Goal: Transaction & Acquisition: Subscribe to service/newsletter

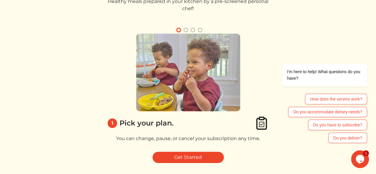
scroll to position [51, 0]
click at [278, 75] on div "I'm here to help! What questions do you have?" at bounding box center [316, 75] width 101 height 23
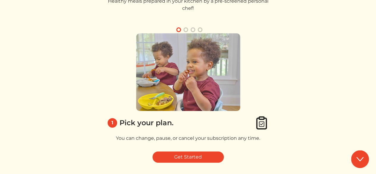
scroll to position [71, 0]
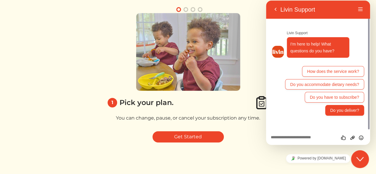
click at [348, 112] on button "Do you deliver?" at bounding box center [344, 110] width 39 height 11
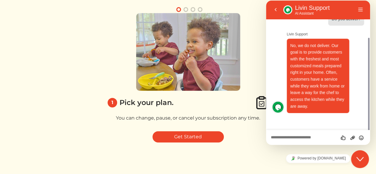
scroll to position [34, 0]
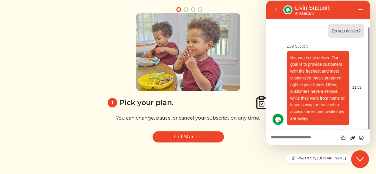
click at [363, 65] on div "No, we do not deliver. Our goal is to provide customers with the freshest and m…" at bounding box center [324, 88] width 80 height 74
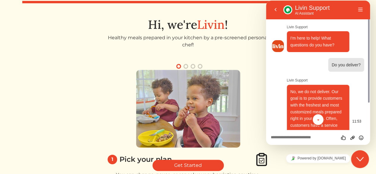
scroll to position [0, 0]
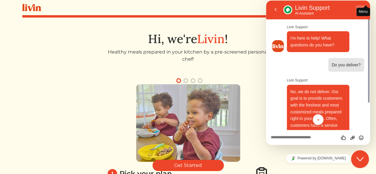
click at [356, 12] on div "Back Livin Support Livin Support AI Assistant" at bounding box center [313, 9] width 85 height 11
click at [273, 12] on button "Back" at bounding box center [276, 9] width 10 height 9
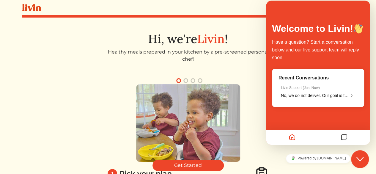
click at [314, 132] on div at bounding box center [292, 138] width 52 height 12
click at [314, 107] on div "Recent Conversations Livin Support ( Just Now ) No, we do not deliver. Our goal…" at bounding box center [318, 88] width 92 height 38
click at [365, 14] on div "Welcome to Livin! Have a question? Start a conversation below and our live supp…" at bounding box center [318, 73] width 104 height 144
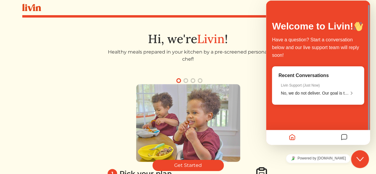
scroll to position [71, 0]
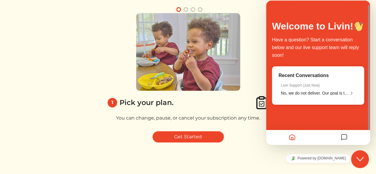
click at [363, 164] on button "Close Chat This icon closes the chat window." at bounding box center [360, 159] width 18 height 18
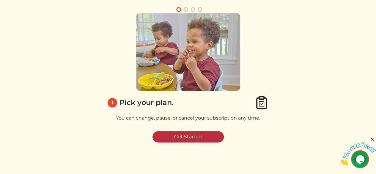
click at [190, 135] on link "Get Started" at bounding box center [187, 136] width 71 height 11
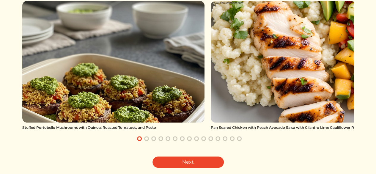
scroll to position [71, 0]
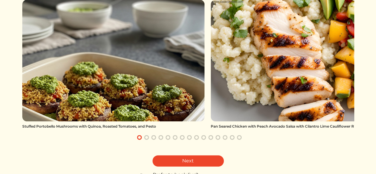
click at [285, 155] on div "Next" at bounding box center [188, 160] width 332 height 11
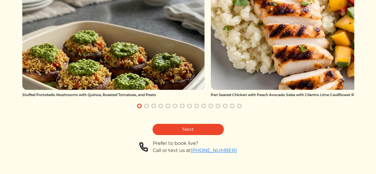
scroll to position [111, 0]
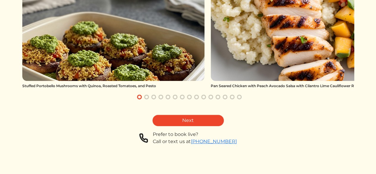
click at [188, 116] on link "Next" at bounding box center [187, 120] width 71 height 11
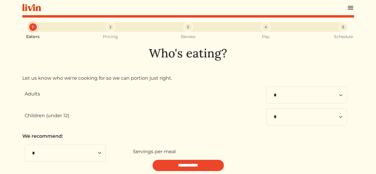
click at [222, 137] on p "We recommend:" at bounding box center [188, 135] width 332 height 7
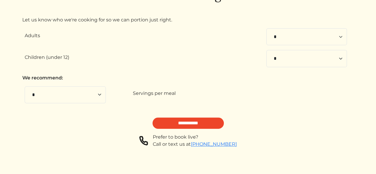
scroll to position [61, 0]
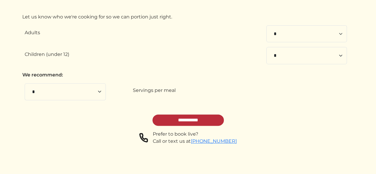
click at [201, 120] on input "**********" at bounding box center [187, 119] width 71 height 11
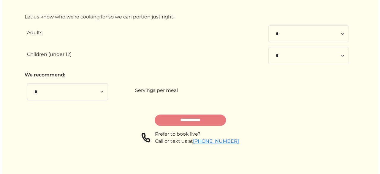
scroll to position [0, 0]
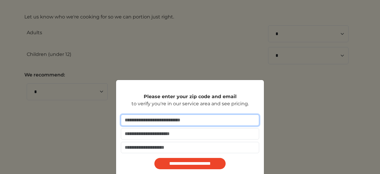
click at [138, 121] on input "number" at bounding box center [190, 119] width 138 height 11
type input "*****"
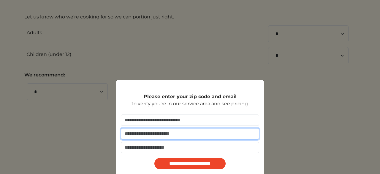
click at [142, 133] on input "email" at bounding box center [190, 133] width 138 height 11
type input "**********"
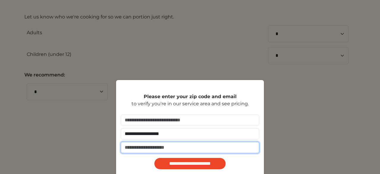
click at [154, 148] on input "tel" at bounding box center [190, 147] width 138 height 11
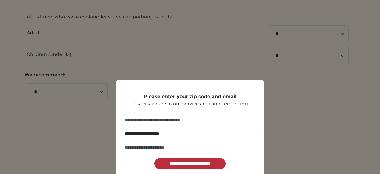
click at [177, 163] on input "**********" at bounding box center [189, 163] width 71 height 11
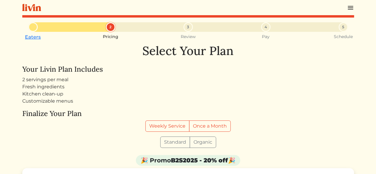
click at [303, 142] on form "Standard Organic" at bounding box center [188, 141] width 332 height 11
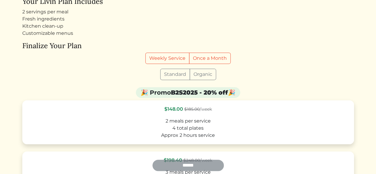
scroll to position [68, 0]
click at [207, 56] on label "Once a Month" at bounding box center [210, 58] width 42 height 11
click at [304, 87] on div "🎉 Promo B2S2025 - 20% off 🎉" at bounding box center [188, 93] width 332 height 13
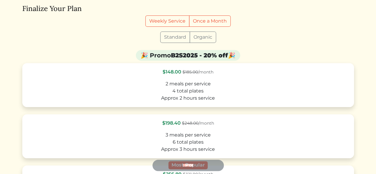
scroll to position [105, 0]
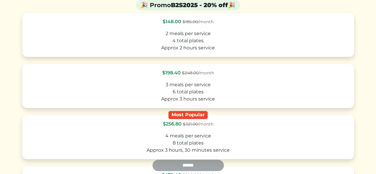
scroll to position [162, 0]
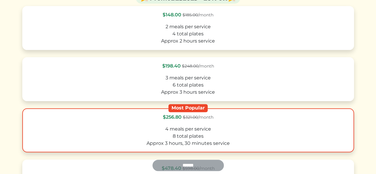
click at [353, 140] on label "Most Popular $256.80 $321.00 /month 4 meals per service 8 total plates Approx 3…" at bounding box center [188, 130] width 332 height 44
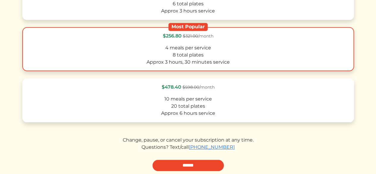
scroll to position [245, 0]
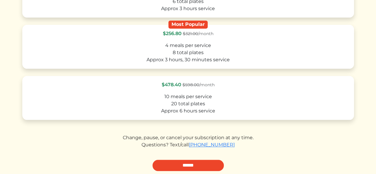
click at [346, 135] on div "Change, pause, or cancel your subscription at any time." at bounding box center [188, 137] width 332 height 7
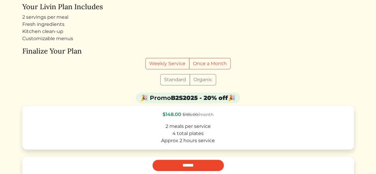
scroll to position [61, 0]
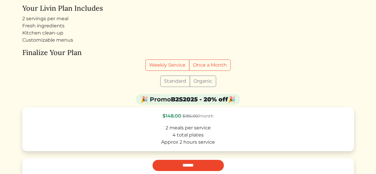
click at [203, 80] on label "Organic" at bounding box center [203, 80] width 26 height 11
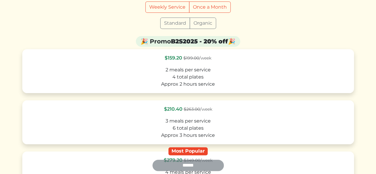
scroll to position [120, 0]
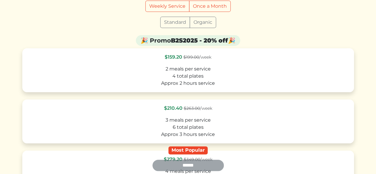
click at [203, 80] on div "Approx 2 hours service" at bounding box center [188, 83] width 321 height 7
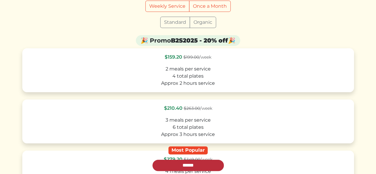
click at [184, 164] on input "******" at bounding box center [187, 165] width 71 height 11
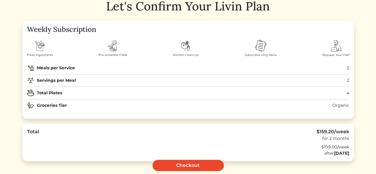
scroll to position [45, 0]
click at [112, 48] on img at bounding box center [113, 46] width 14 height 14
click at [337, 45] on img at bounding box center [336, 46] width 14 height 14
click at [168, 18] on div "Eaters Pricing 3 Review 4 Pay 5 Schedule Let's Confirm Your Livin Plan Weekly S…" at bounding box center [188, 106] width 332 height 257
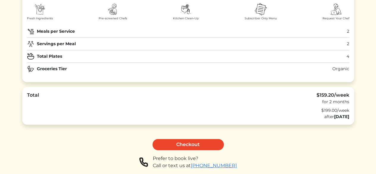
scroll to position [80, 0]
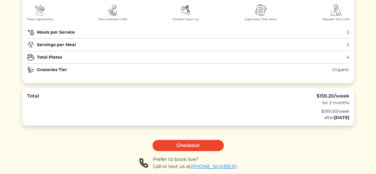
click at [285, 153] on div "Eaters Pricing 3 Review 4 Pay 5 Schedule Let's Confirm Your Livin Plan Weekly S…" at bounding box center [188, 70] width 332 height 257
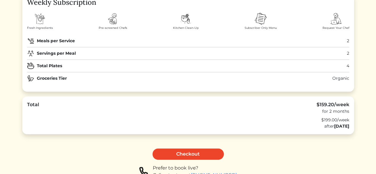
scroll to position [70, 0]
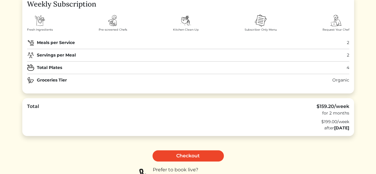
click at [281, 127] on div "after [DATE]" at bounding box center [188, 128] width 322 height 6
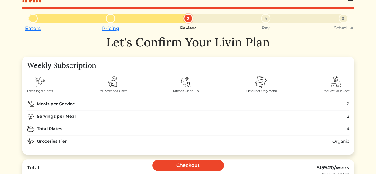
scroll to position [0, 0]
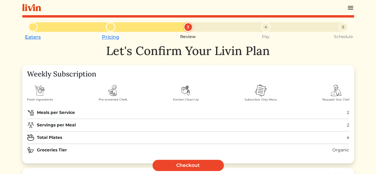
click at [351, 9] on img at bounding box center [350, 7] width 7 height 7
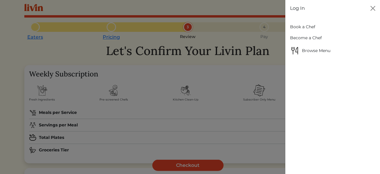
click at [296, 26] on link "Book a Chef" at bounding box center [332, 26] width 85 height 11
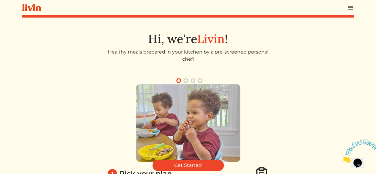
click at [304, 122] on div "1 Pick your plan. You can change, pause, or cancel your subscription any time. …" at bounding box center [188, 137] width 332 height 120
click at [348, 8] on img at bounding box center [350, 7] width 7 height 7
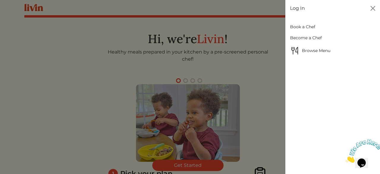
click at [314, 26] on link "Book a Chef" at bounding box center [332, 26] width 85 height 11
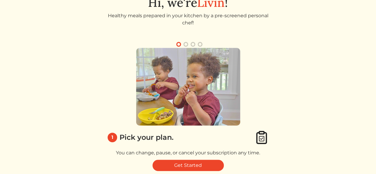
scroll to position [71, 0]
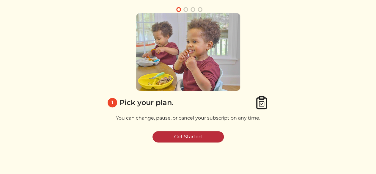
click at [195, 135] on link "Get Started" at bounding box center [187, 136] width 71 height 11
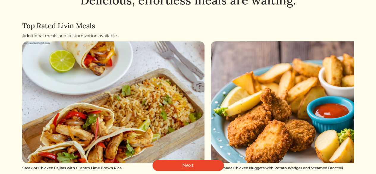
scroll to position [30, 0]
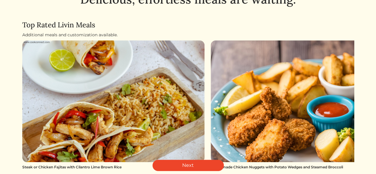
click at [346, 144] on img at bounding box center [302, 101] width 182 height 122
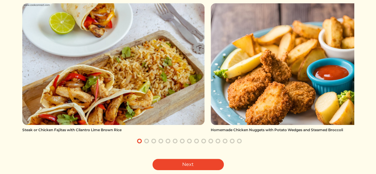
scroll to position [67, 0]
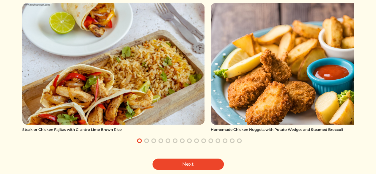
click at [190, 165] on link "Next" at bounding box center [187, 163] width 71 height 11
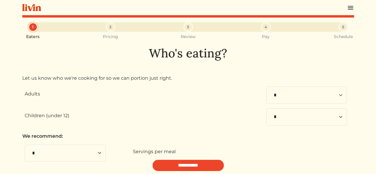
click at [219, 135] on p "We recommend:" at bounding box center [188, 135] width 332 height 7
click at [353, 9] on img at bounding box center [350, 7] width 7 height 7
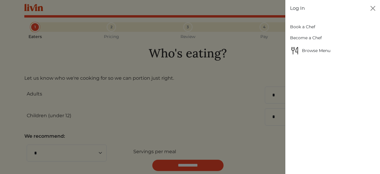
click at [324, 52] on span "Browse Menu" at bounding box center [332, 51] width 85 height 10
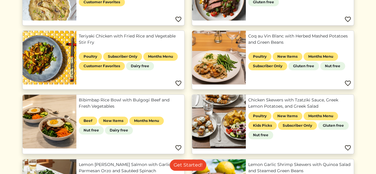
scroll to position [249, 0]
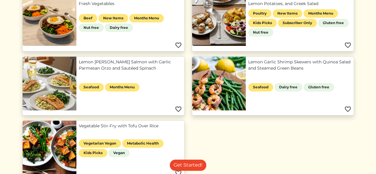
scroll to position [344, 0]
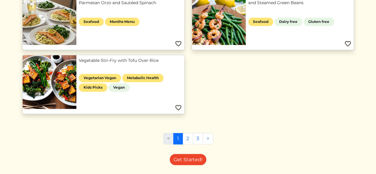
scroll to position [410, 0]
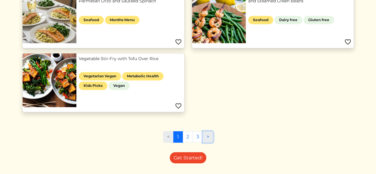
click at [208, 139] on link ">" at bounding box center [208, 136] width 10 height 11
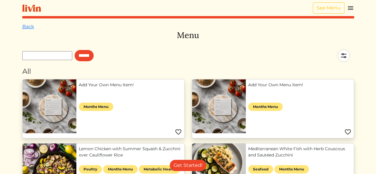
click at [303, 71] on div "All" at bounding box center [188, 71] width 332 height 11
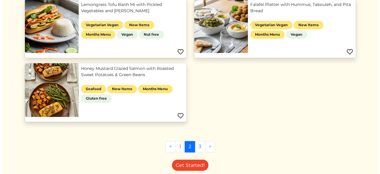
scroll to position [399, 0]
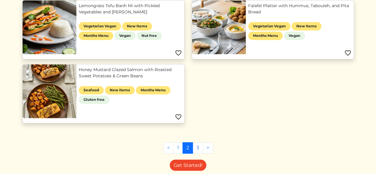
click at [116, 79] on link "Honey Mustard Glazed Salmon with Roasted Sweet Potatoes & Green Beans" at bounding box center [130, 73] width 103 height 12
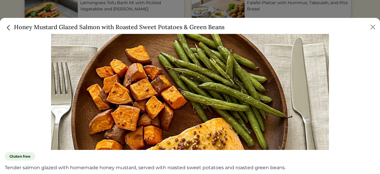
scroll to position [83, 0]
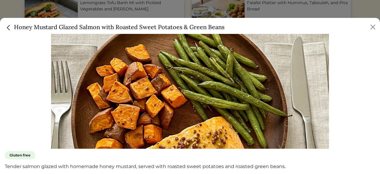
click at [346, 121] on div at bounding box center [190, 55] width 371 height 185
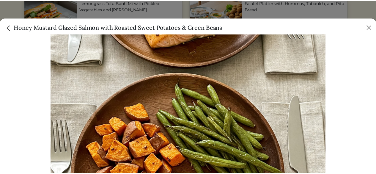
scroll to position [23, 0]
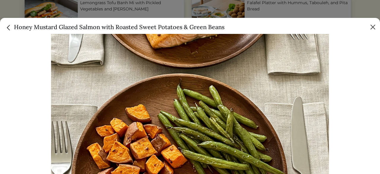
click at [370, 31] on button "Close" at bounding box center [373, 27] width 10 height 10
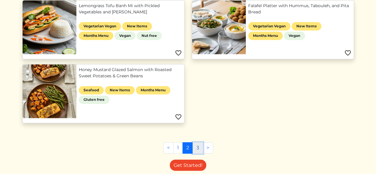
click at [198, 144] on link "3" at bounding box center [197, 147] width 10 height 11
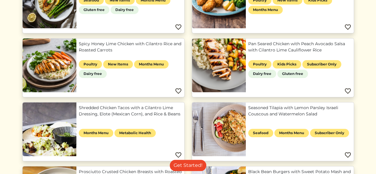
scroll to position [234, 0]
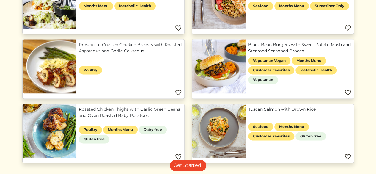
scroll to position [360, 0]
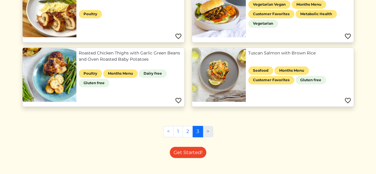
scroll to position [426, 0]
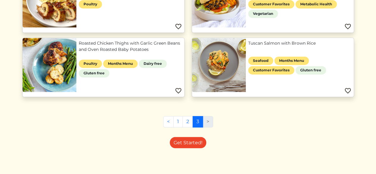
click at [209, 123] on li ">" at bounding box center [208, 121] width 10 height 11
click at [207, 121] on li ">" at bounding box center [208, 121] width 10 height 11
click at [206, 119] on li ">" at bounding box center [208, 121] width 10 height 11
click at [178, 120] on link "1" at bounding box center [178, 121] width 10 height 11
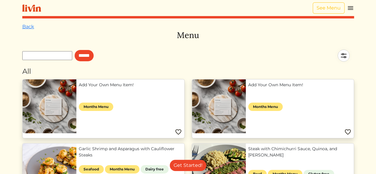
click at [343, 53] on img at bounding box center [343, 55] width 21 height 21
click at [29, 26] on link "Back" at bounding box center [28, 27] width 12 height 6
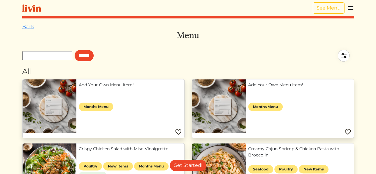
click at [350, 7] on img at bounding box center [350, 7] width 7 height 7
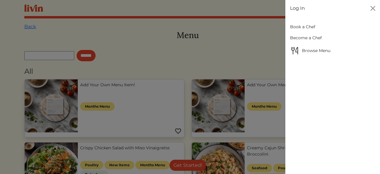
click at [296, 26] on link "Book a Chef" at bounding box center [332, 26] width 85 height 11
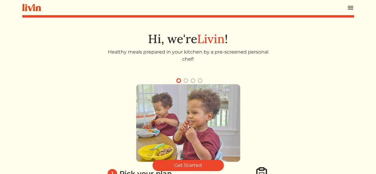
click at [324, 129] on div "1 Pick your plan. You can change, pause, or cancel your subscription any time. …" at bounding box center [188, 137] width 332 height 120
